Goal: Information Seeking & Learning: Learn about a topic

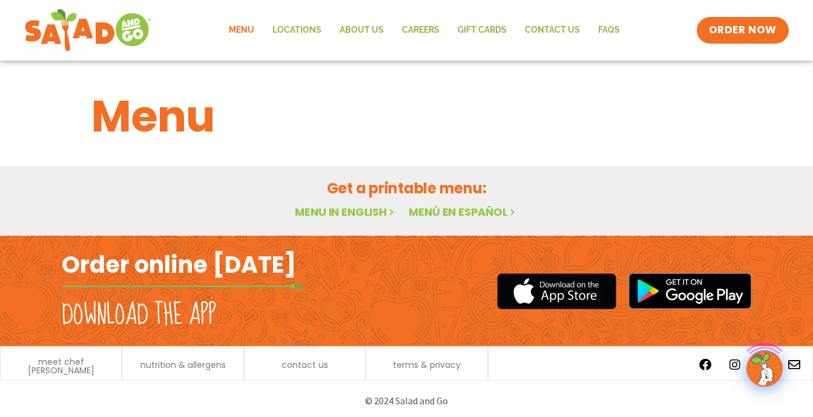
scroll to position [4, 0]
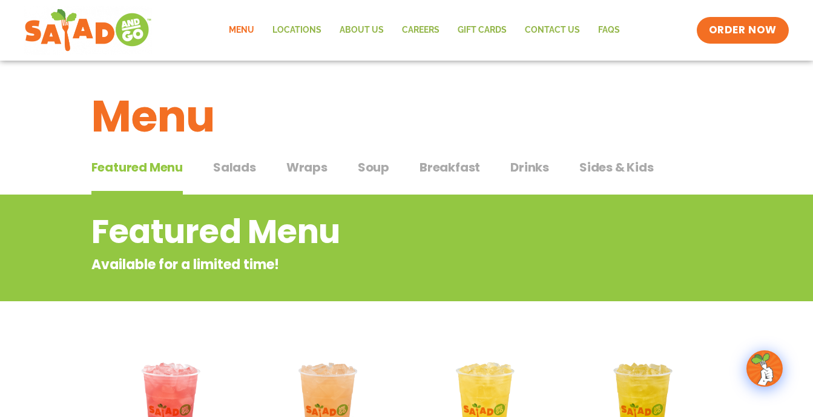
click at [236, 168] on span "Salads" at bounding box center [234, 167] width 43 height 18
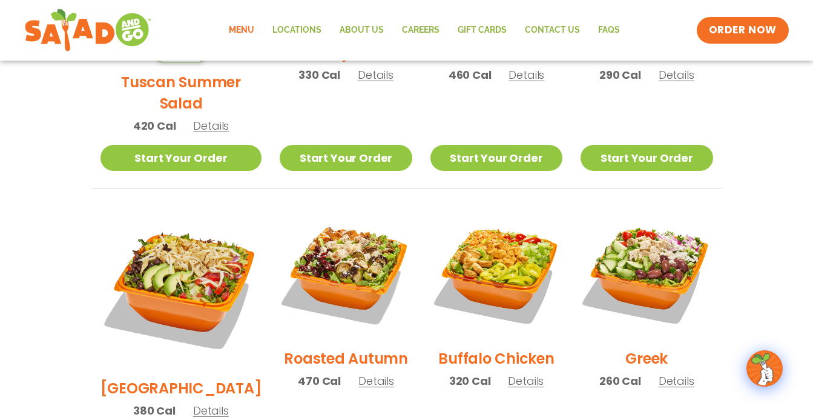
scroll to position [503, 0]
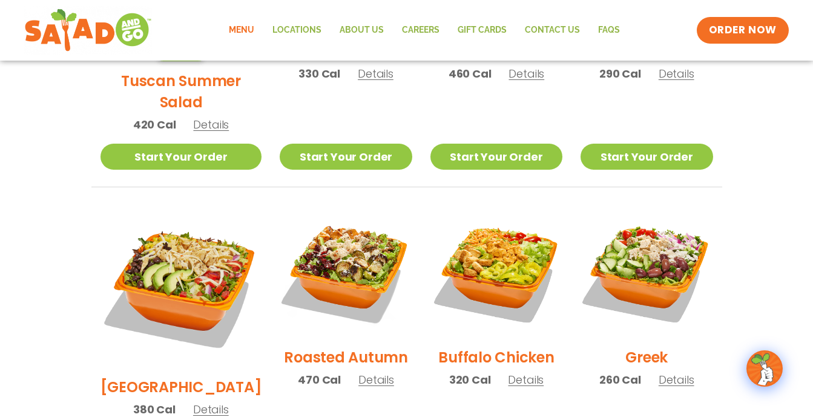
click at [494, 346] on h2 "Buffalo Chicken" at bounding box center [496, 356] width 116 height 21
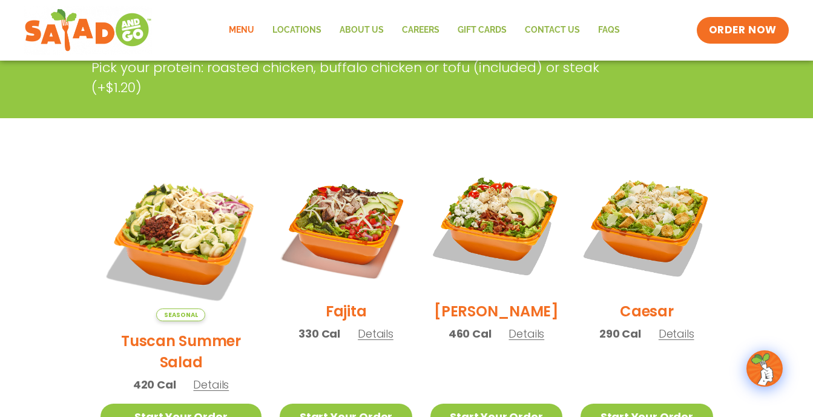
scroll to position [319, 0]
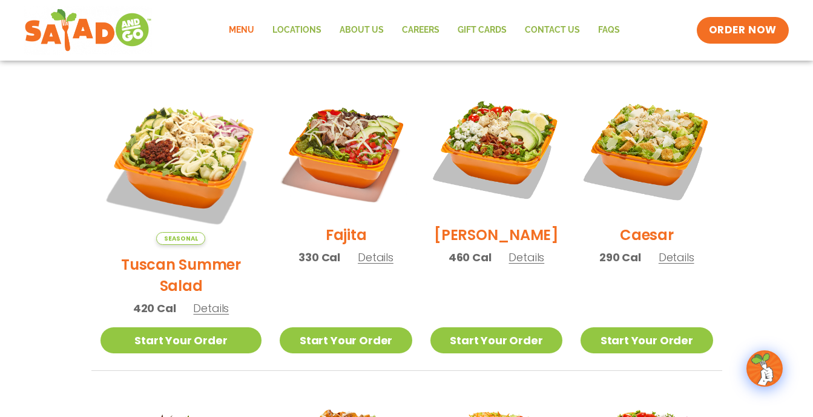
click at [143, 254] on h2 "Tuscan Summer Salad" at bounding box center [182, 275] width 162 height 42
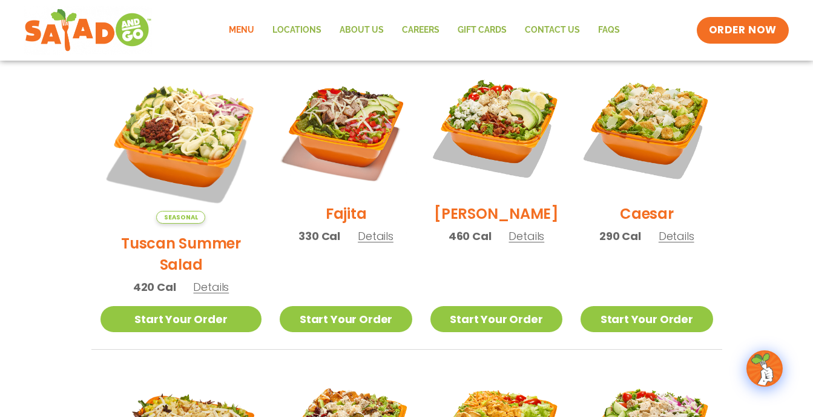
scroll to position [338, 0]
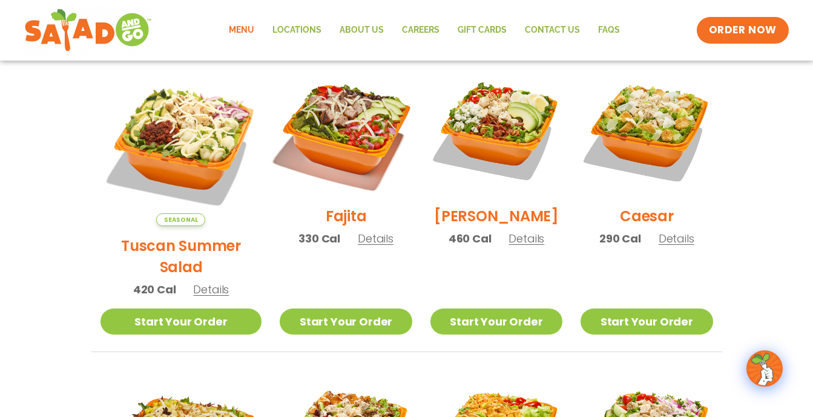
click at [323, 187] on img at bounding box center [345, 130] width 155 height 155
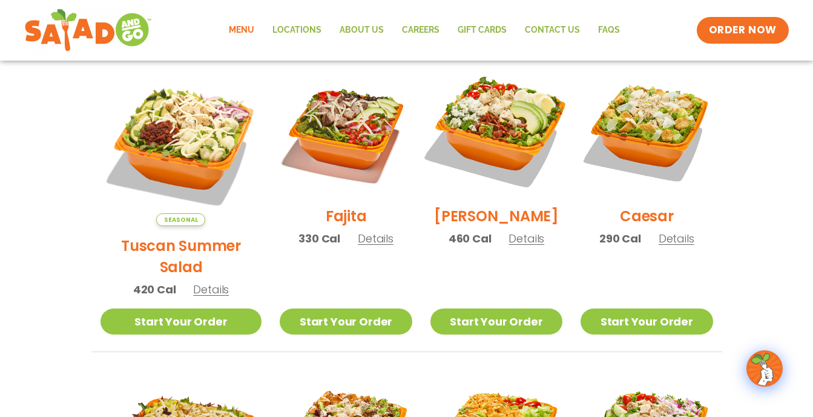
click at [489, 168] on img at bounding box center [496, 130] width 155 height 155
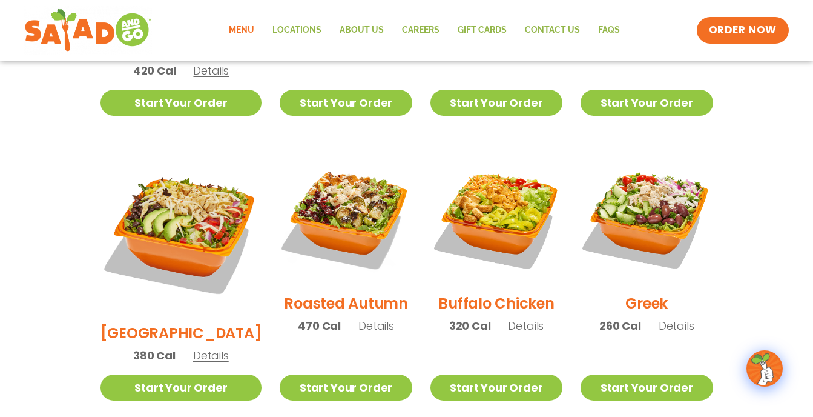
scroll to position [558, 0]
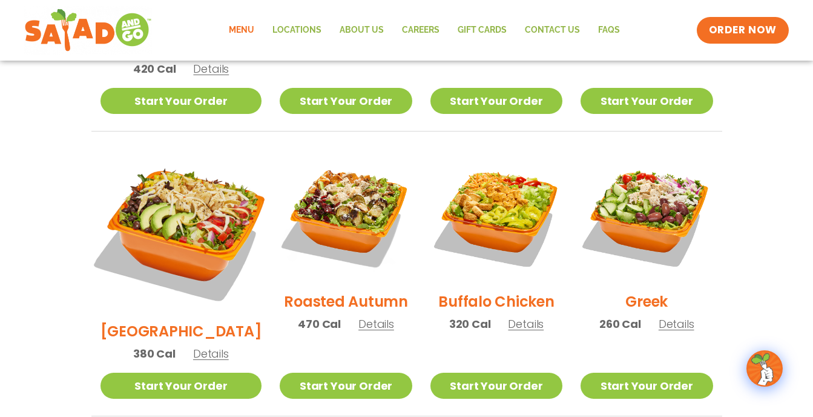
click at [144, 223] on img at bounding box center [181, 231] width 190 height 190
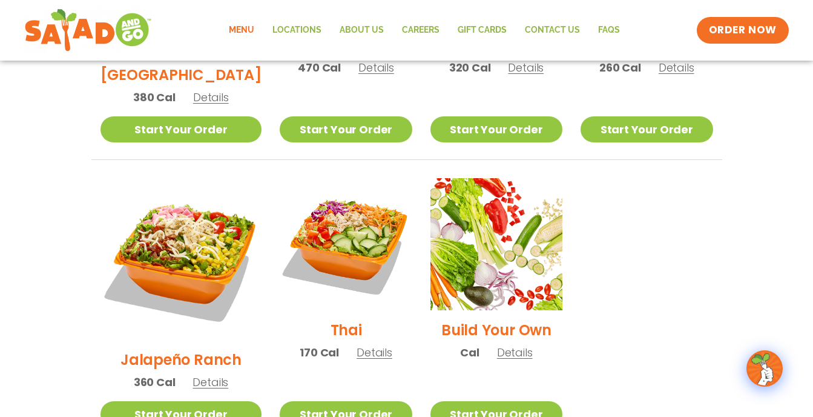
scroll to position [824, 0]
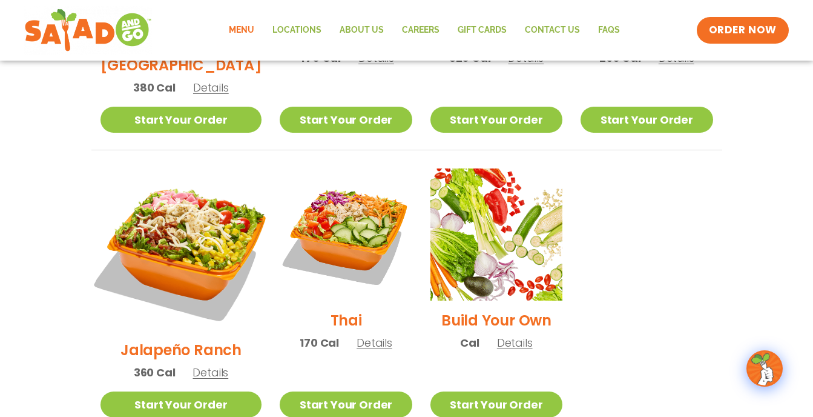
click at [145, 231] on img at bounding box center [181, 249] width 190 height 190
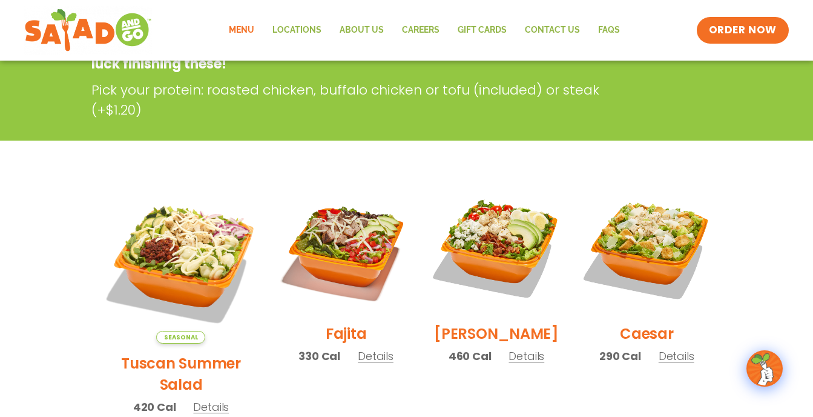
scroll to position [226, 0]
